Goal: Task Accomplishment & Management: Use online tool/utility

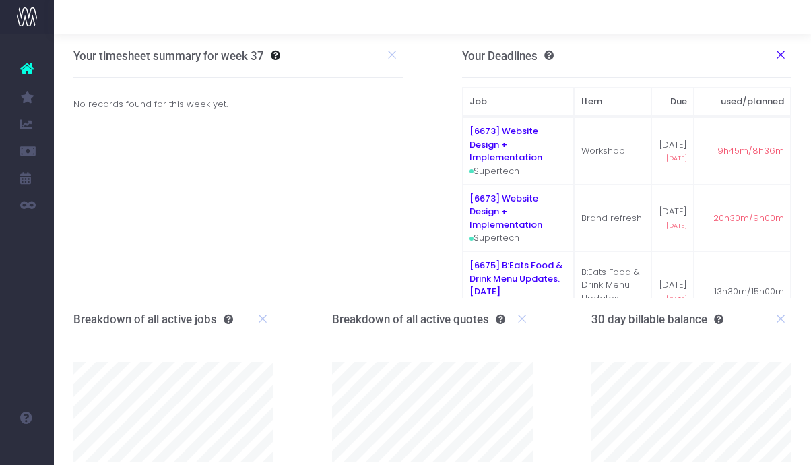
click at [784, 54] on icon at bounding box center [780, 54] width 12 height 12
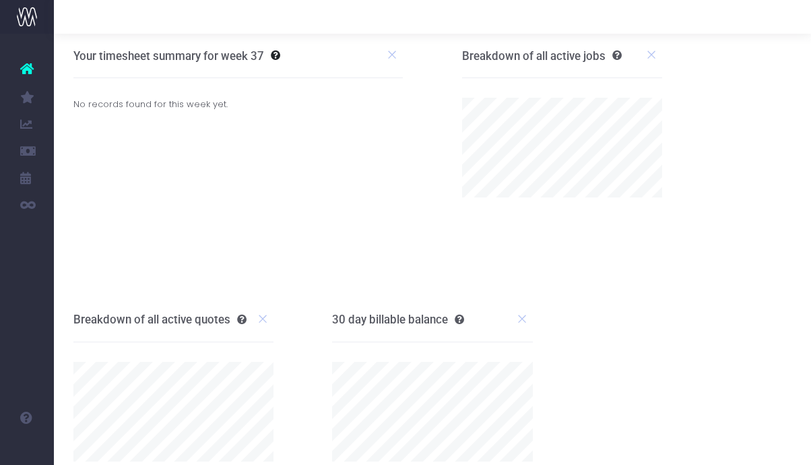
scroll to position [42, 0]
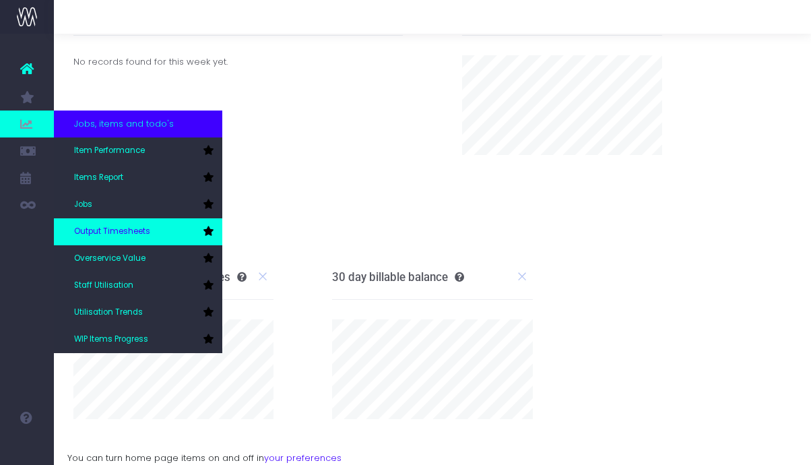
click at [109, 227] on span "Output Timesheets" at bounding box center [112, 232] width 76 height 12
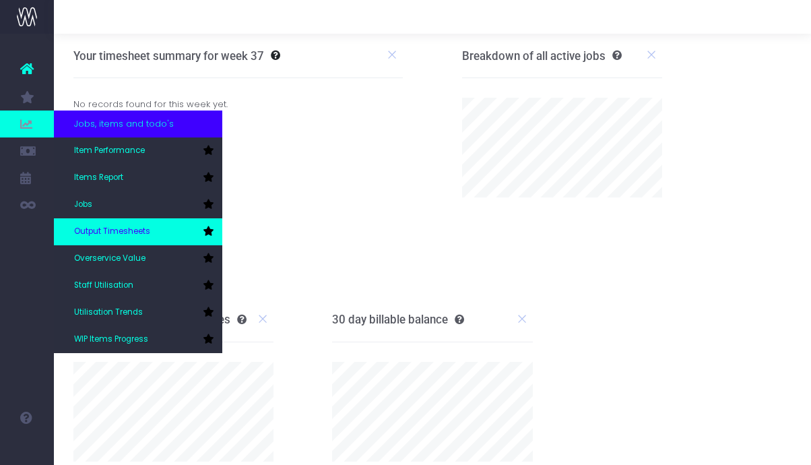
click at [99, 228] on span "Output Timesheets" at bounding box center [112, 232] width 76 height 12
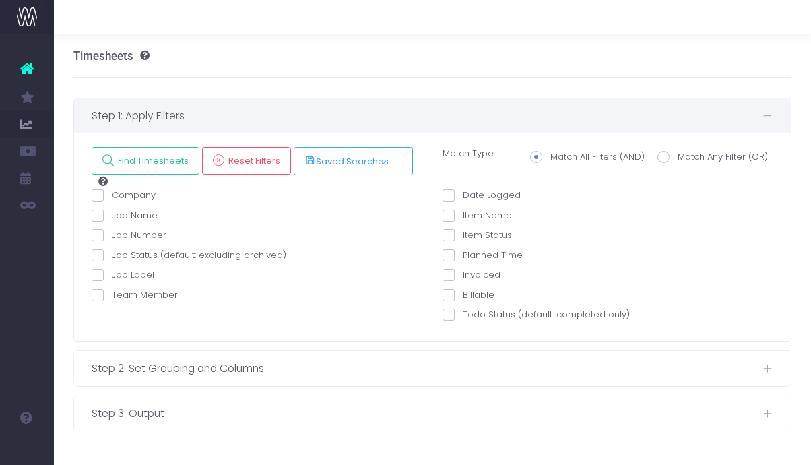
click at [96, 294] on span at bounding box center [98, 295] width 12 height 12
click at [112, 294] on input "Team Member" at bounding box center [116, 292] width 9 height 9
checkbox input "true"
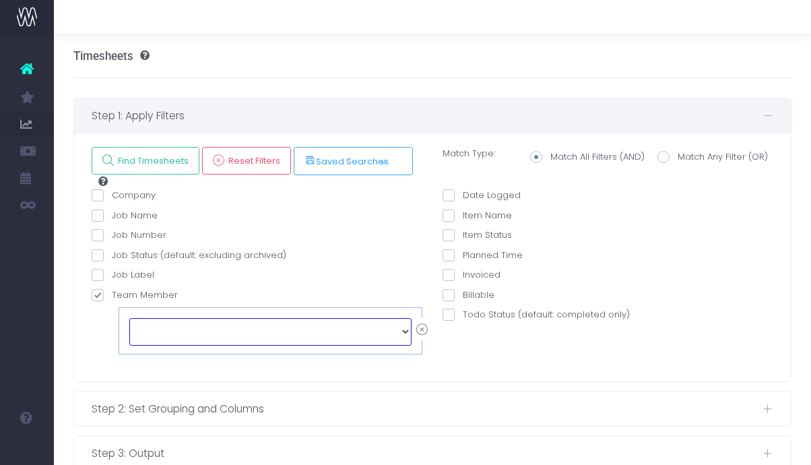
click at [163, 329] on select "echo " "; [PERSON_NAME] [PERSON_NAME] [PERSON_NAME] [PERSON_NAME] [PERSON_NAME]…" at bounding box center [270, 331] width 282 height 27
select select "126961"
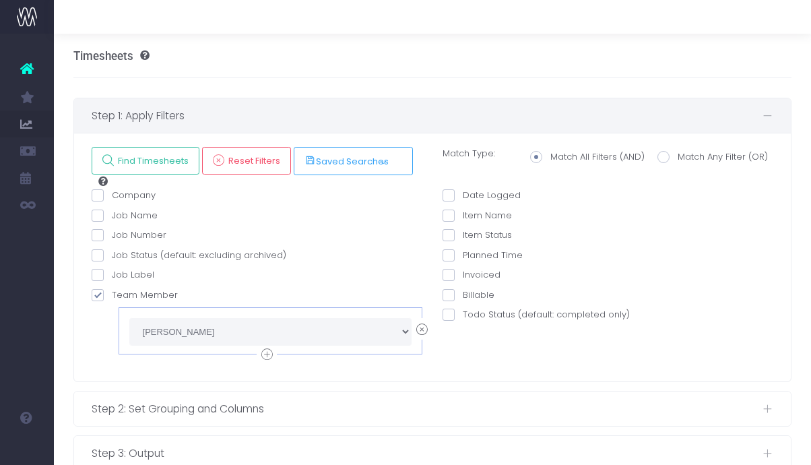
scroll to position [34, 0]
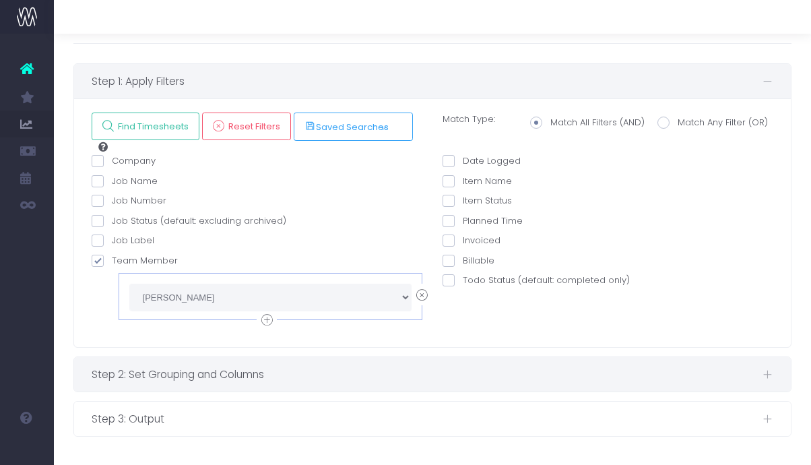
click at [770, 377] on span at bounding box center [766, 374] width 11 height 17
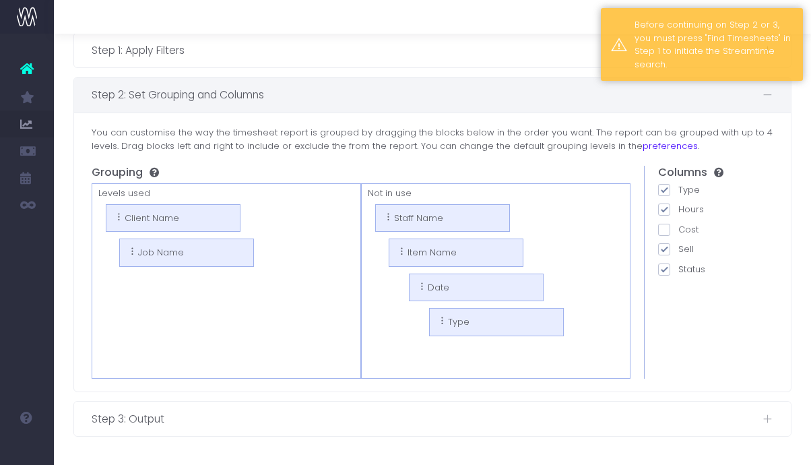
scroll to position [0, 0]
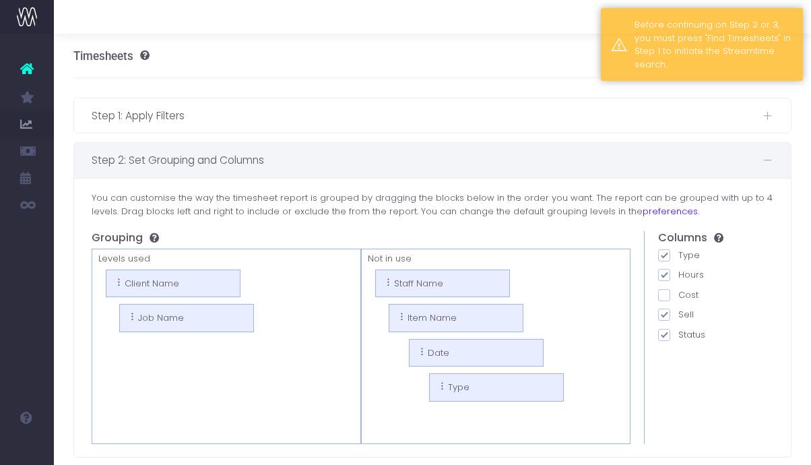
click at [761, 157] on span at bounding box center [766, 159] width 11 height 17
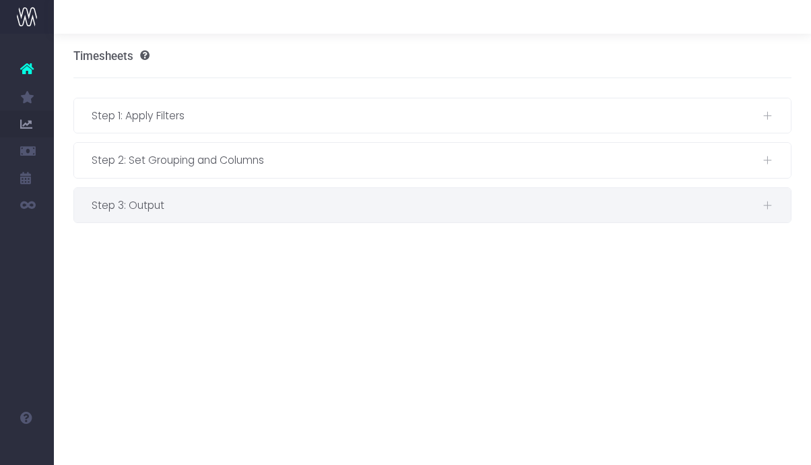
click at [771, 201] on span at bounding box center [766, 205] width 11 height 17
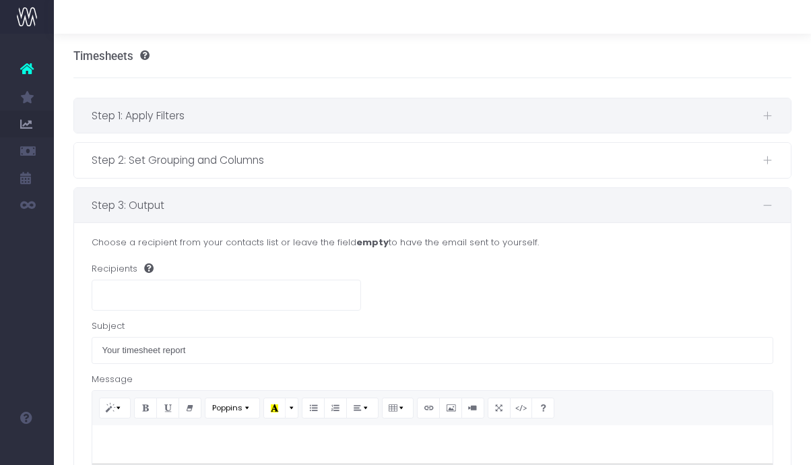
click at [770, 122] on span at bounding box center [766, 115] width 11 height 17
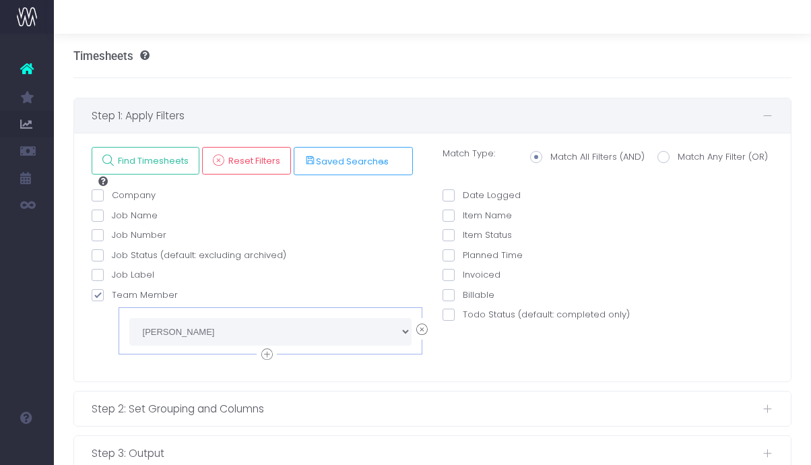
click at [453, 193] on span at bounding box center [448, 195] width 12 height 12
click at [462, 193] on input "Date Logged" at bounding box center [466, 193] width 9 height 9
checkbox input "true"
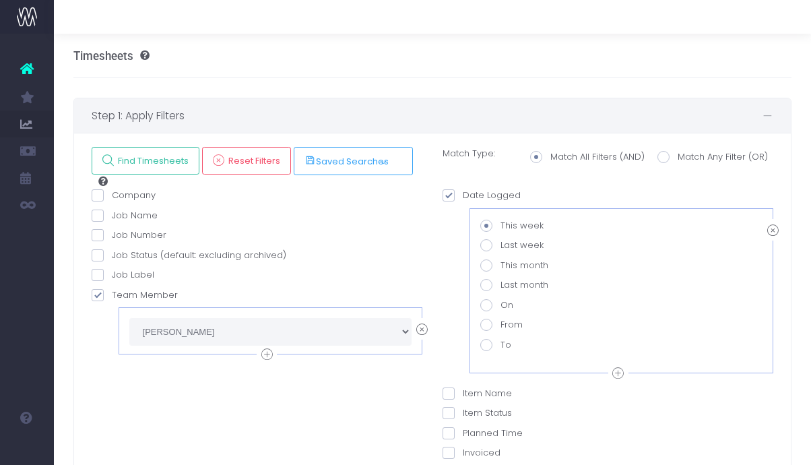
click at [484, 284] on span at bounding box center [486, 285] width 12 height 12
click at [500, 284] on input "Last month" at bounding box center [504, 282] width 9 height 9
radio input "true"
click at [484, 267] on span at bounding box center [486, 265] width 12 height 12
click at [500, 267] on input "This month" at bounding box center [504, 263] width 9 height 9
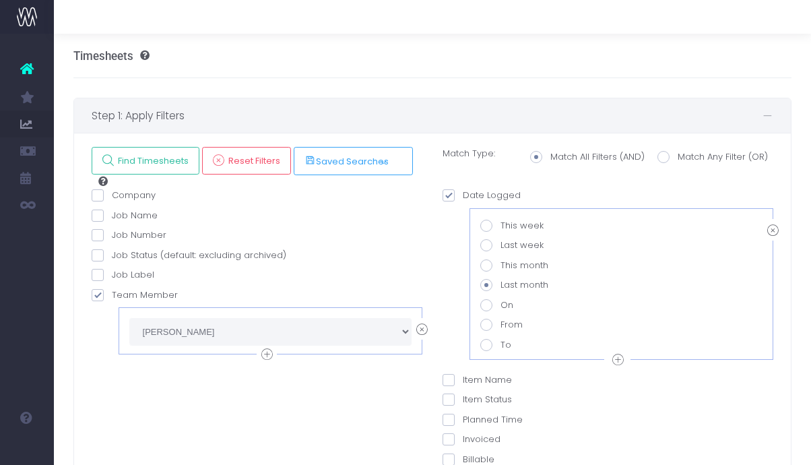
radio input "true"
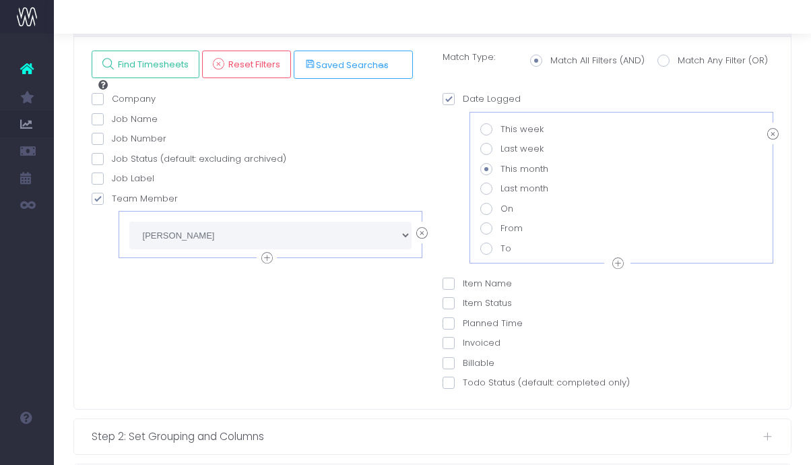
scroll to position [158, 0]
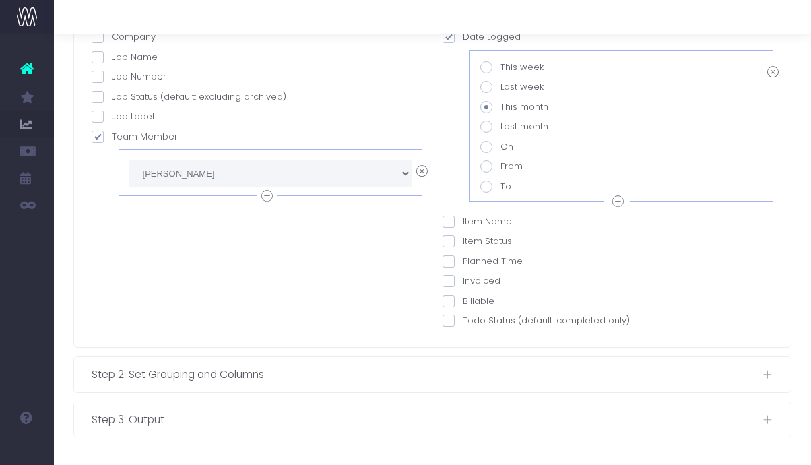
click at [484, 131] on span at bounding box center [486, 127] width 12 height 12
click at [500, 129] on input "Last month" at bounding box center [504, 124] width 9 height 9
radio input "true"
click at [487, 107] on span at bounding box center [486, 107] width 12 height 12
click at [500, 107] on input "This month" at bounding box center [504, 104] width 9 height 9
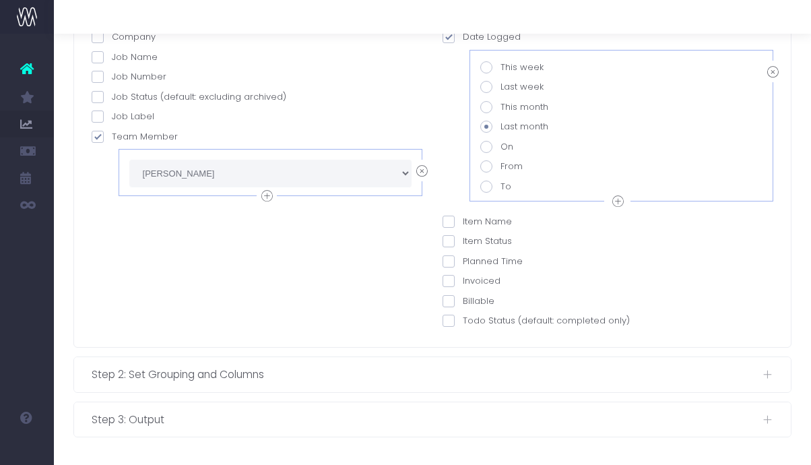
radio input "true"
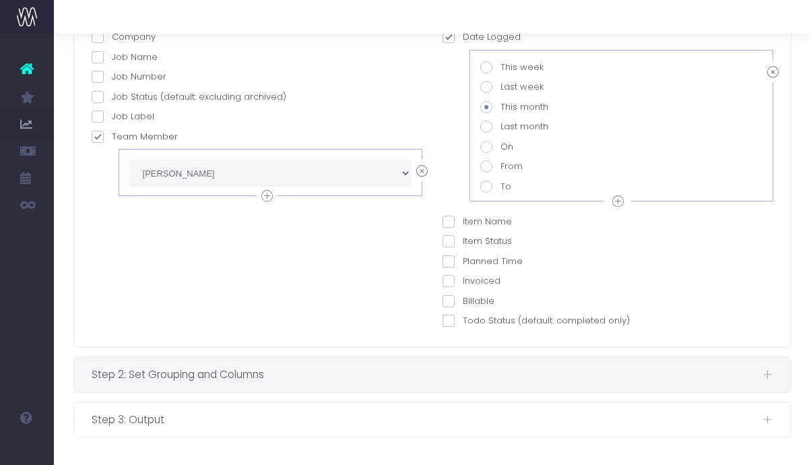
click at [760, 376] on span "Step 2: Set Grouping and Columns" at bounding box center [427, 374] width 671 height 17
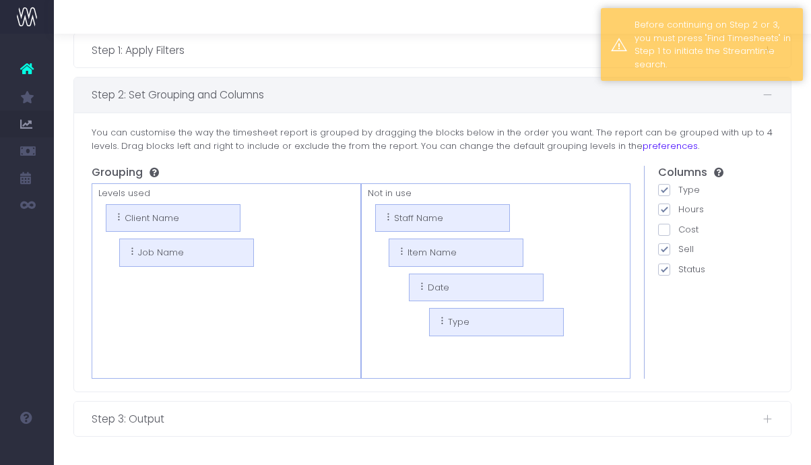
scroll to position [65, 0]
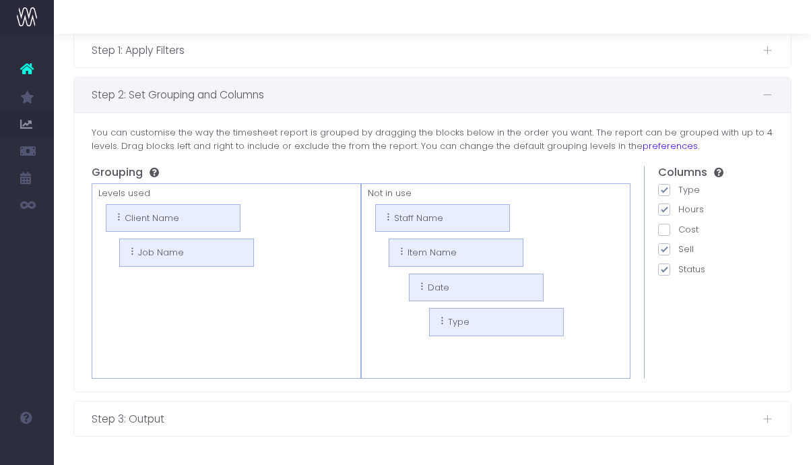
click at [665, 233] on span at bounding box center [664, 230] width 12 height 12
click at [678, 232] on input "Cost" at bounding box center [682, 227] width 9 height 9
checkbox input "true"
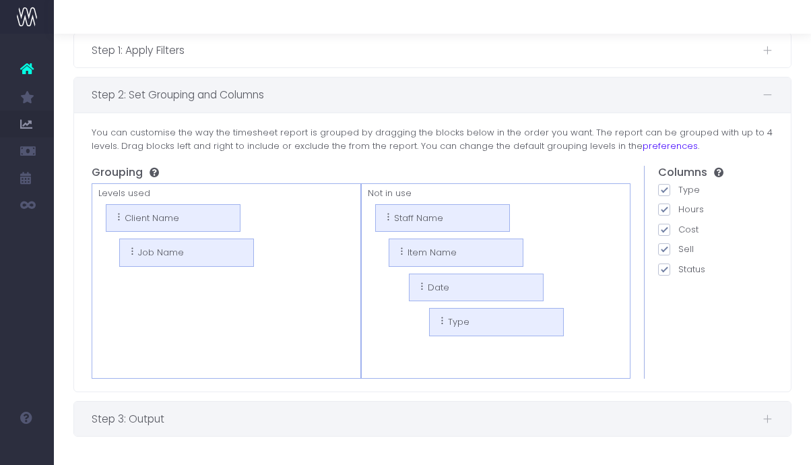
click at [758, 423] on span "Step 3: Output" at bounding box center [427, 418] width 671 height 17
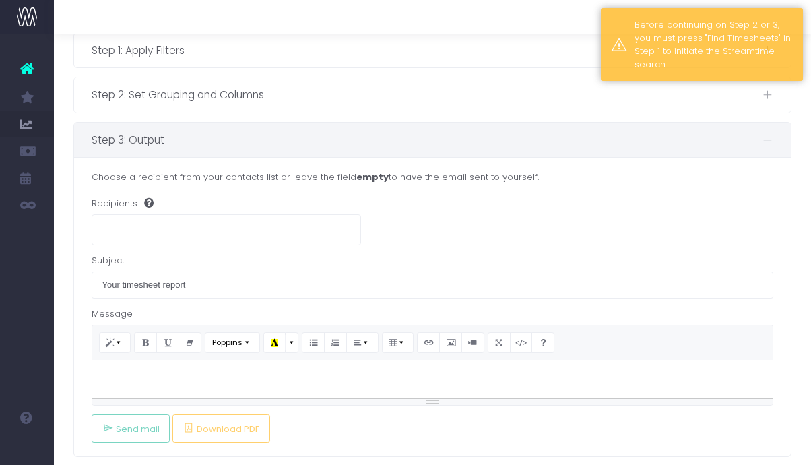
click at [194, 223] on ul at bounding box center [226, 228] width 268 height 26
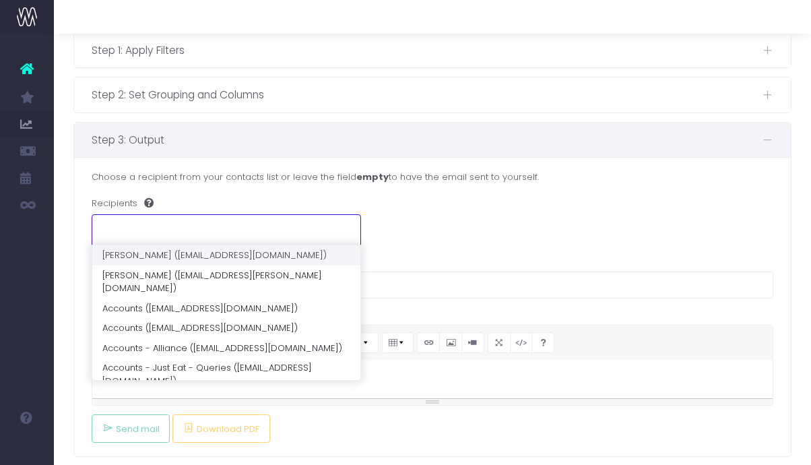
click at [472, 242] on div "Recipients" at bounding box center [433, 221] width 682 height 48
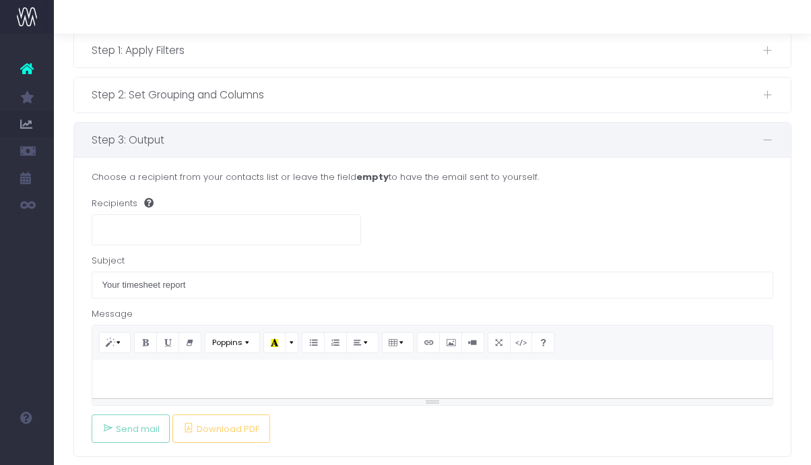
scroll to position [85, 0]
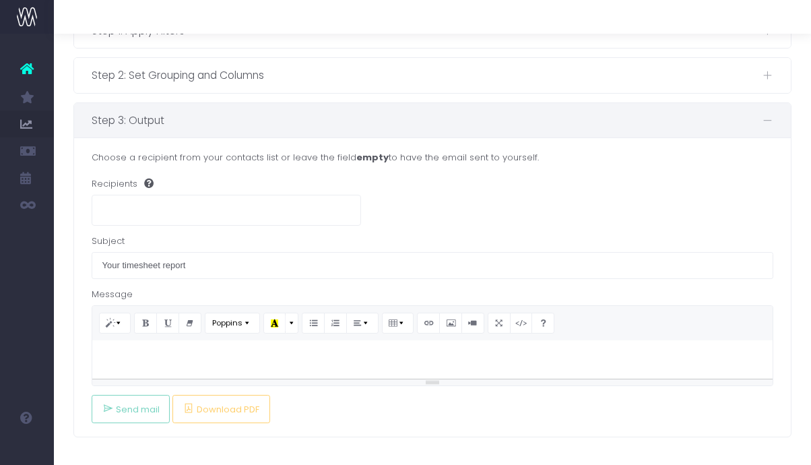
click at [196, 362] on p at bounding box center [432, 355] width 667 height 16
click at [170, 211] on ul at bounding box center [226, 208] width 268 height 26
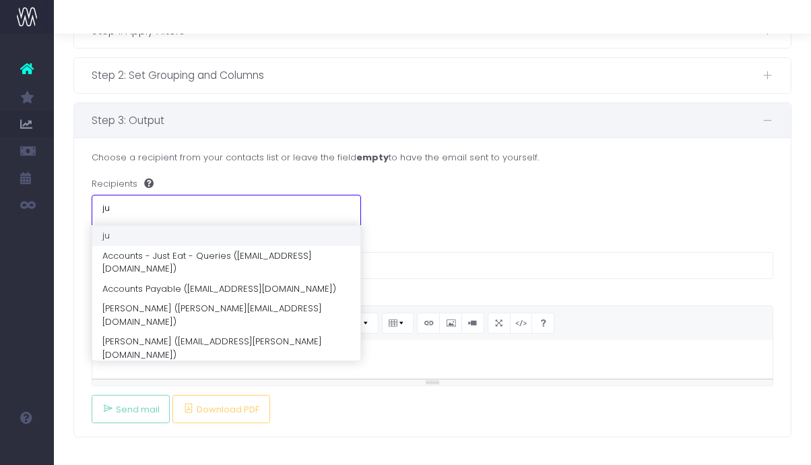
type input "ju@"
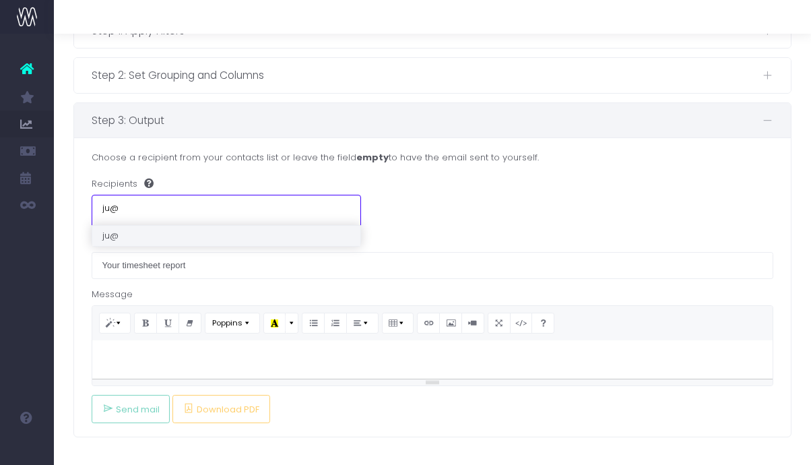
type input "ju"
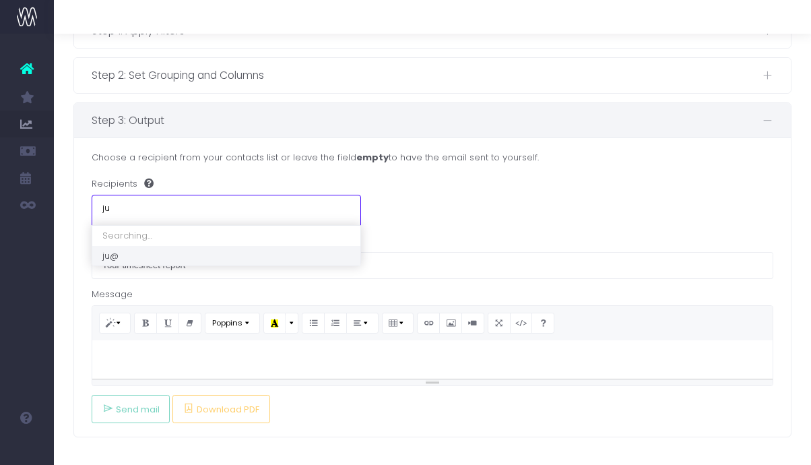
type input "j"
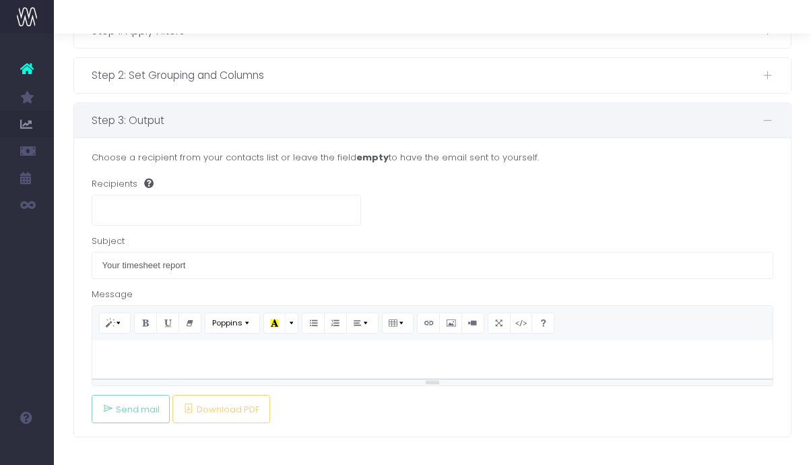
click at [457, 211] on div "Recipients" at bounding box center [433, 201] width 682 height 48
click at [256, 370] on div at bounding box center [432, 359] width 681 height 38
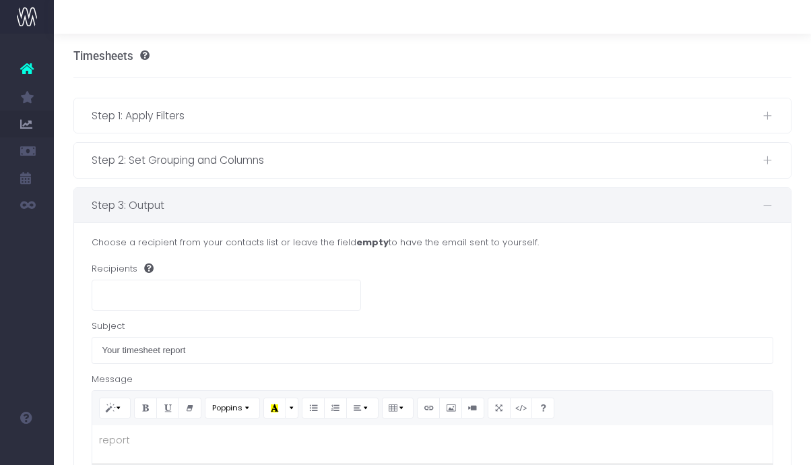
click at [25, 68] on icon at bounding box center [26, 69] width 13 height 18
